Goal: Entertainment & Leisure: Consume media (video, audio)

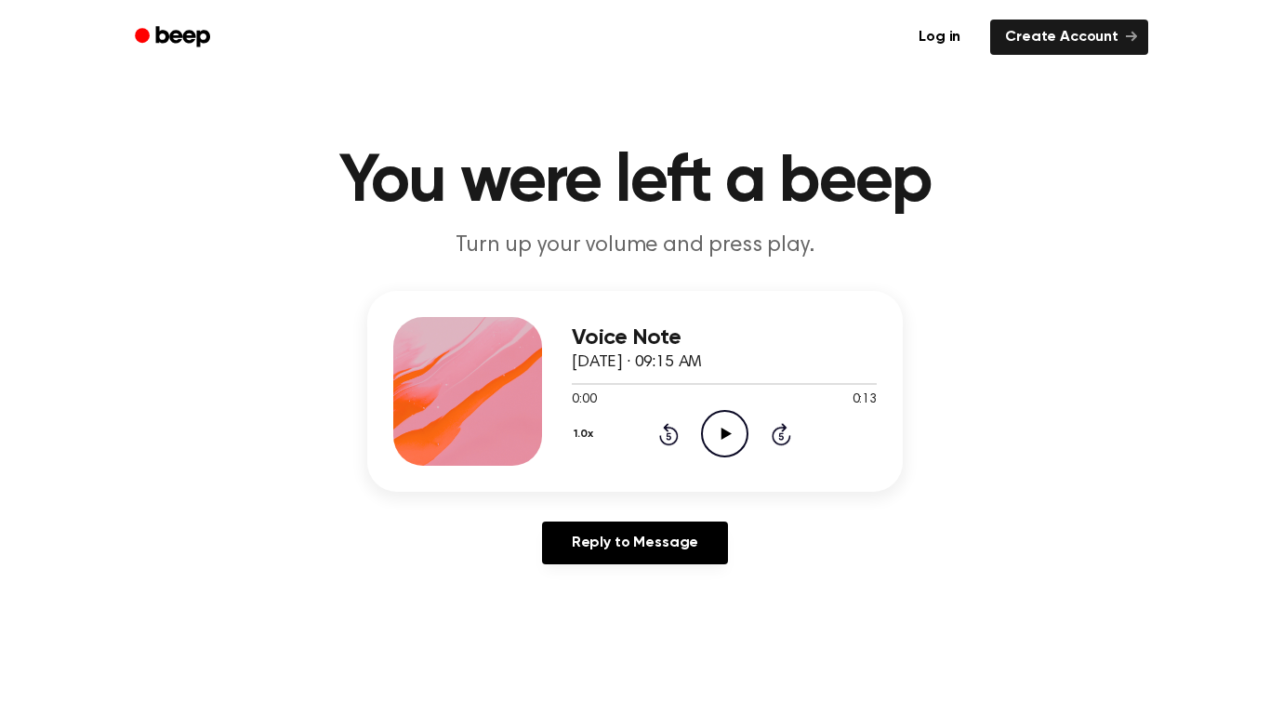
click at [723, 441] on icon "Play Audio" at bounding box center [724, 433] width 47 height 47
click at [723, 441] on icon "Pause Audio" at bounding box center [724, 433] width 47 height 47
click at [723, 441] on icon "Play Audio" at bounding box center [724, 433] width 47 height 47
click at [670, 436] on icon "Rewind 5 seconds" at bounding box center [668, 434] width 20 height 24
click at [718, 433] on icon "Pause Audio" at bounding box center [724, 433] width 47 height 47
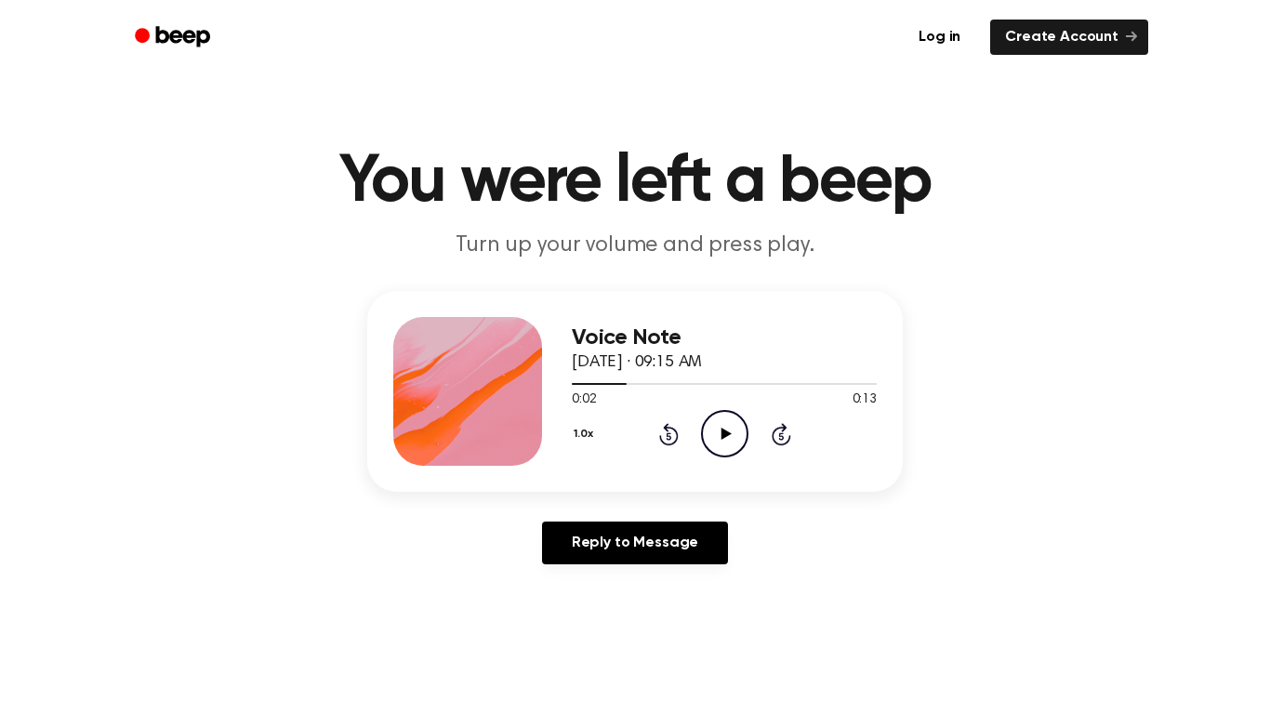
click at [718, 433] on icon "Play Audio" at bounding box center [724, 433] width 47 height 47
click at [718, 433] on icon "Pause Audio" at bounding box center [724, 433] width 47 height 47
click at [676, 437] on icon at bounding box center [669, 434] width 20 height 22
click at [680, 438] on div "1.0x Rewind 5 seconds Play Audio Skip 5 seconds" at bounding box center [724, 433] width 305 height 47
click at [668, 437] on icon "Rewind 5 seconds" at bounding box center [668, 434] width 20 height 24
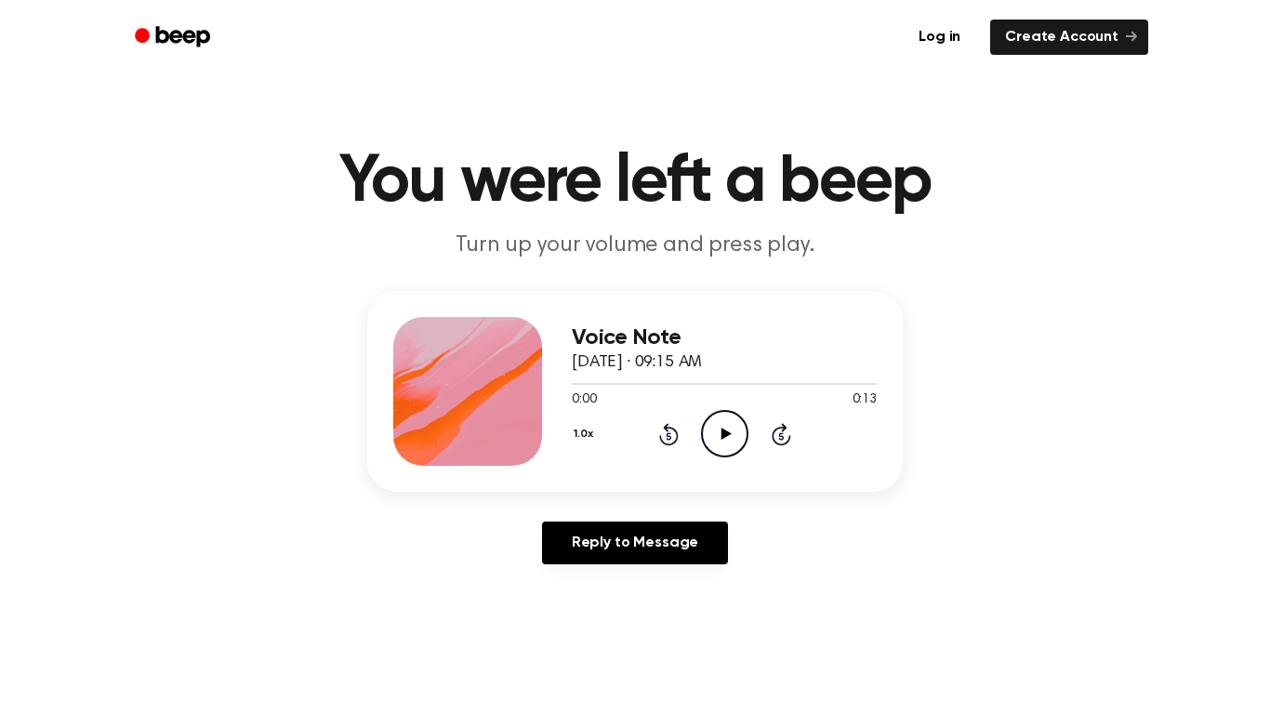
click at [717, 441] on icon "Play Audio" at bounding box center [724, 433] width 47 height 47
click at [715, 423] on icon "Play Audio" at bounding box center [724, 433] width 47 height 47
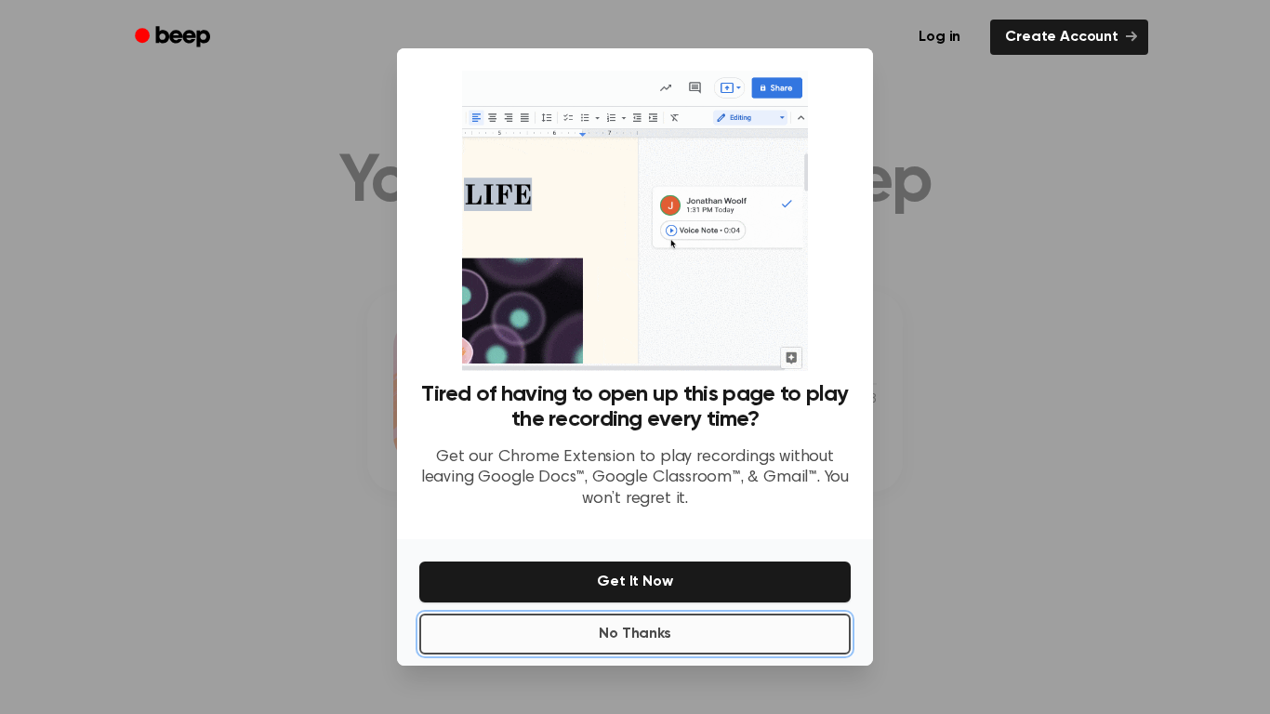
click at [646, 635] on button "No Thanks" at bounding box center [634, 633] width 431 height 41
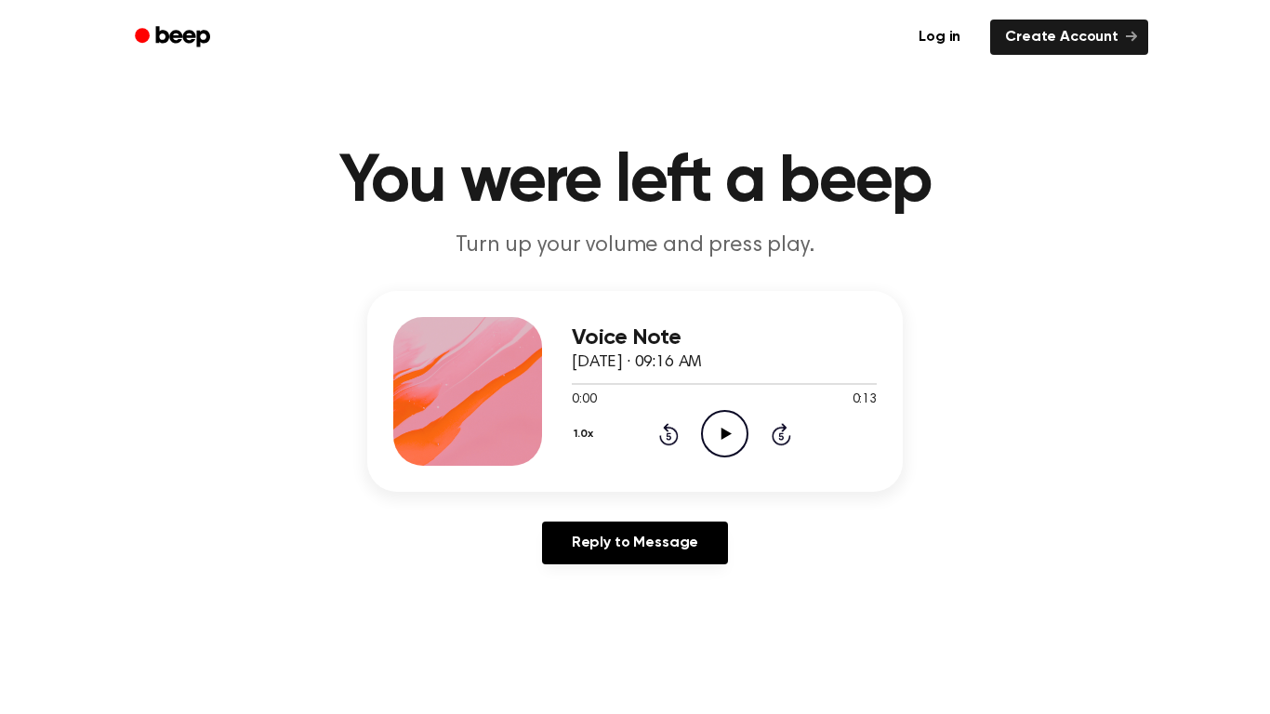
click at [722, 437] on icon at bounding box center [725, 434] width 10 height 12
click at [726, 446] on icon "Play Audio" at bounding box center [724, 433] width 47 height 47
click at [715, 417] on icon "Play Audio" at bounding box center [724, 433] width 47 height 47
click at [710, 435] on icon "Play Audio" at bounding box center [724, 433] width 47 height 47
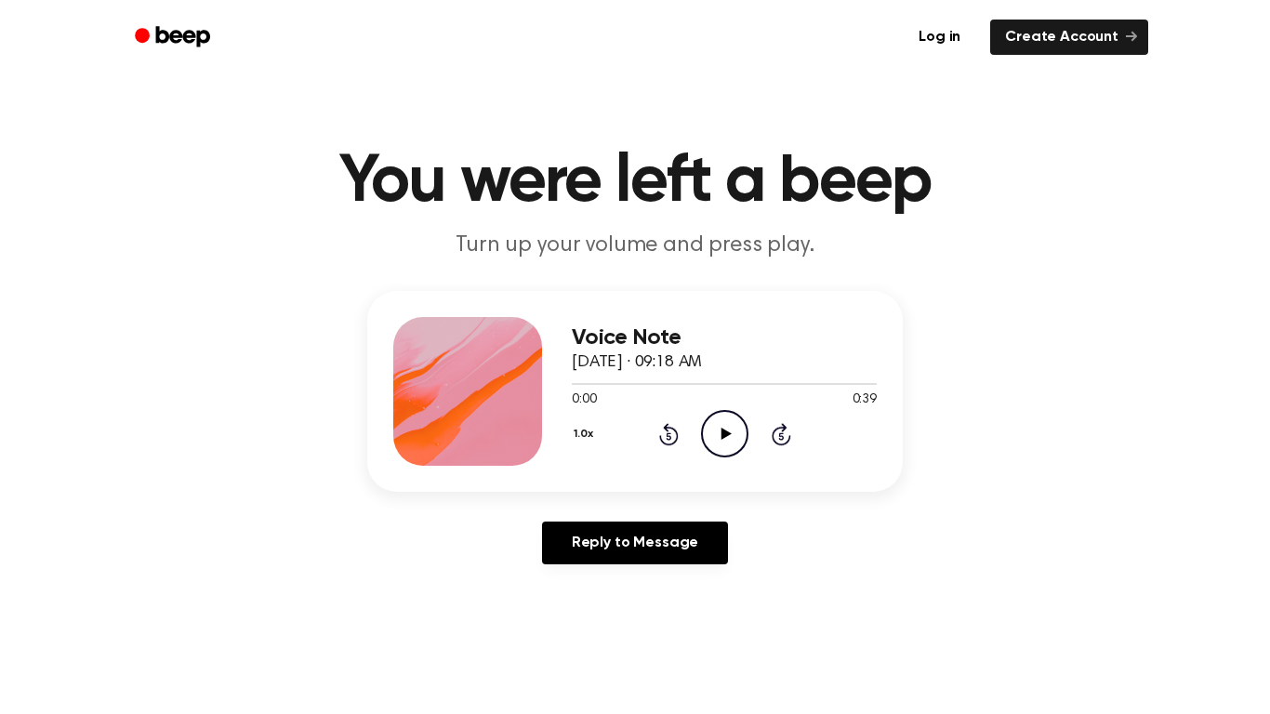
click at [722, 421] on icon "Play Audio" at bounding box center [724, 433] width 47 height 47
click at [720, 432] on icon at bounding box center [725, 434] width 10 height 12
click at [709, 431] on icon "Play Audio" at bounding box center [724, 433] width 47 height 47
click at [733, 438] on icon "Play Audio" at bounding box center [724, 433] width 47 height 47
click at [716, 424] on icon "Play Audio" at bounding box center [724, 433] width 47 height 47
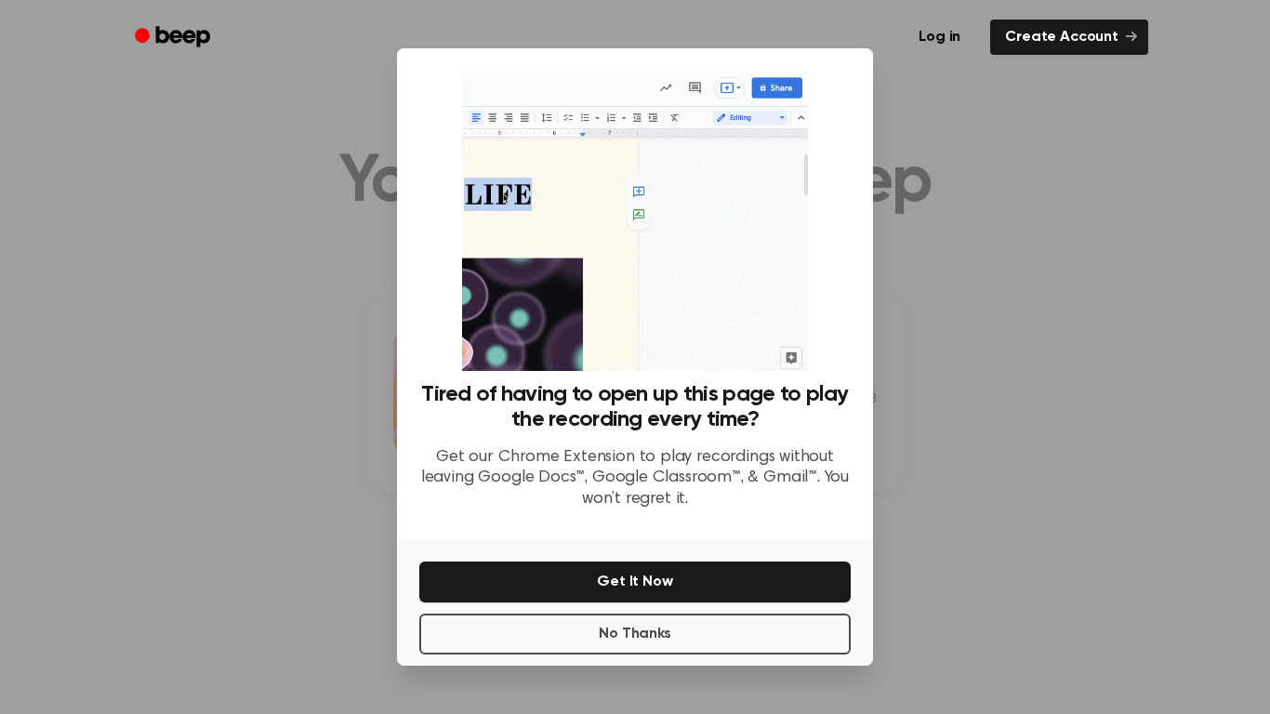
click at [665, 656] on div "No Thanks Get It Now" at bounding box center [635, 602] width 476 height 126
click at [663, 638] on button "No Thanks" at bounding box center [634, 633] width 431 height 41
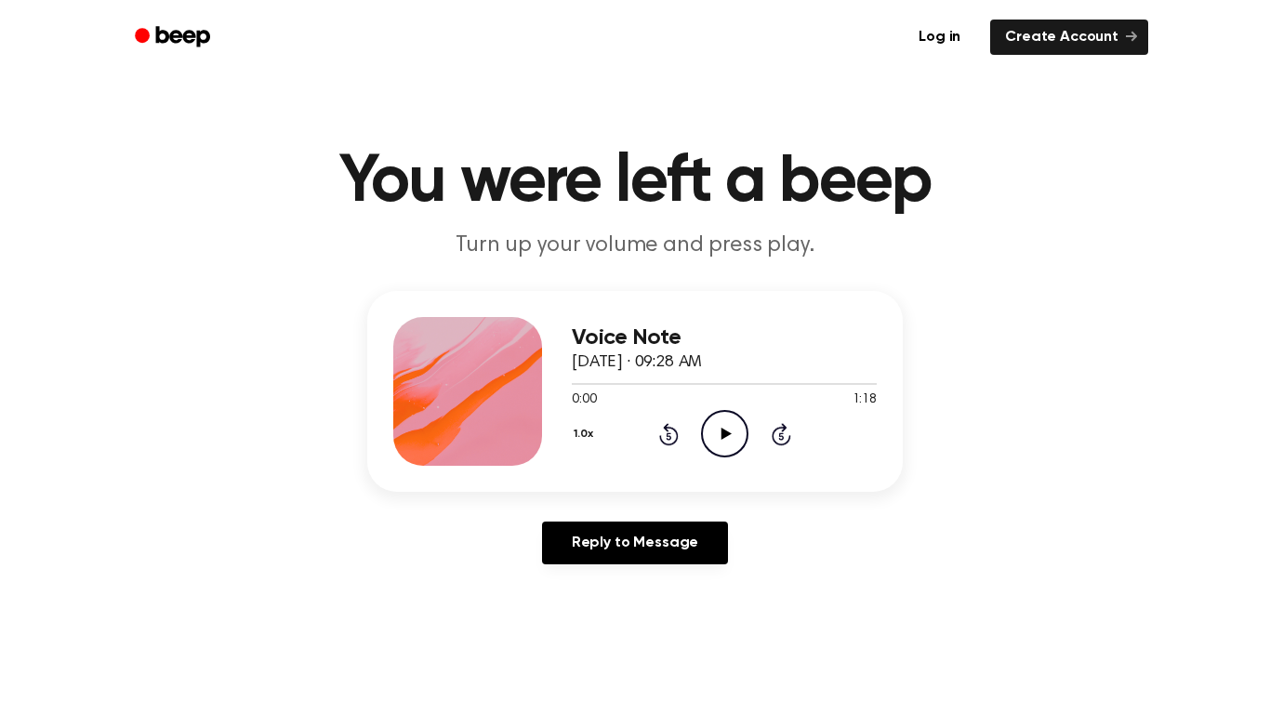
click at [739, 427] on icon "Play Audio" at bounding box center [724, 433] width 47 height 47
click at [726, 428] on icon "Play Audio" at bounding box center [724, 433] width 47 height 47
click at [723, 437] on icon at bounding box center [725, 434] width 10 height 12
click at [730, 430] on icon "Play Audio" at bounding box center [724, 433] width 47 height 47
